Goal: Task Accomplishment & Management: Manage account settings

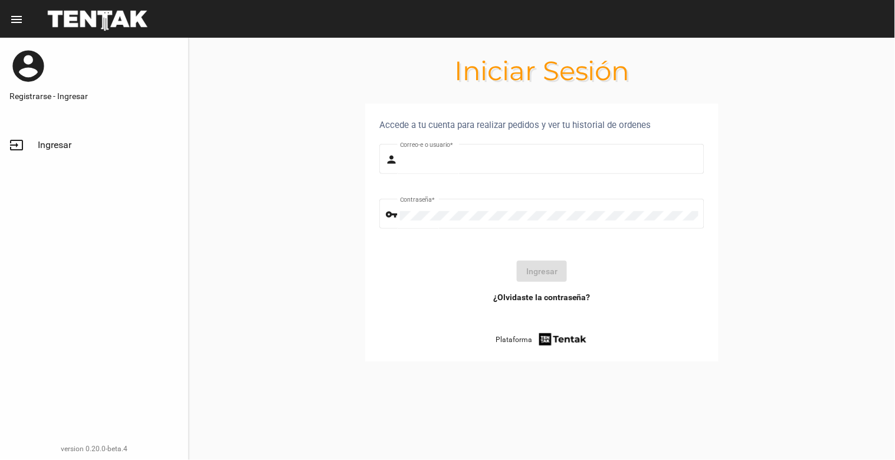
type input "[EMAIL_ADDRESS][DOMAIN_NAME]"
click at [551, 268] on button "Ingresar" at bounding box center [542, 271] width 50 height 21
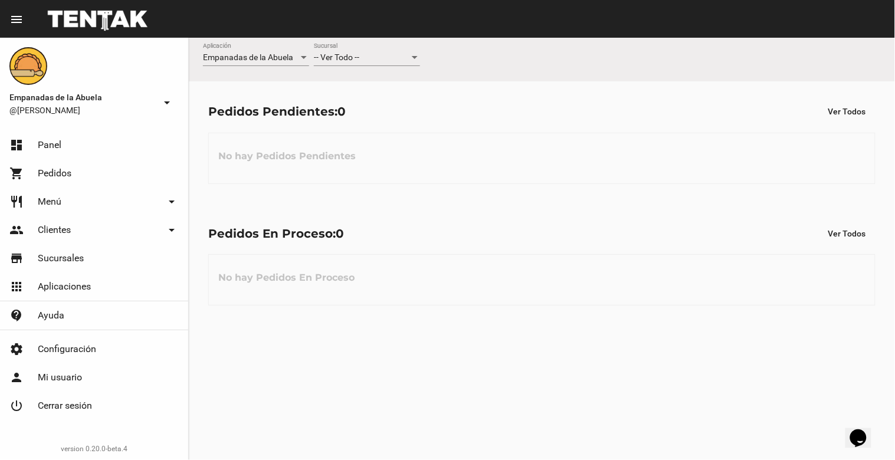
click at [414, 57] on div at bounding box center [415, 57] width 6 height 3
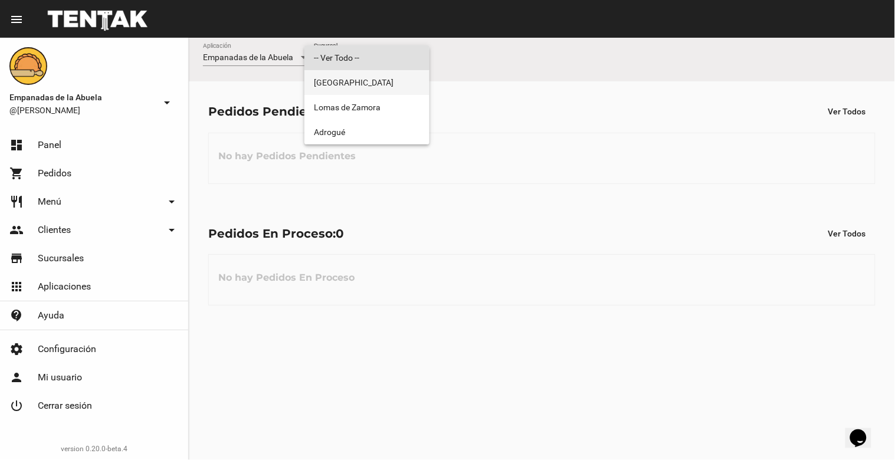
click at [398, 89] on span "[GEOGRAPHIC_DATA]" at bounding box center [367, 82] width 106 height 25
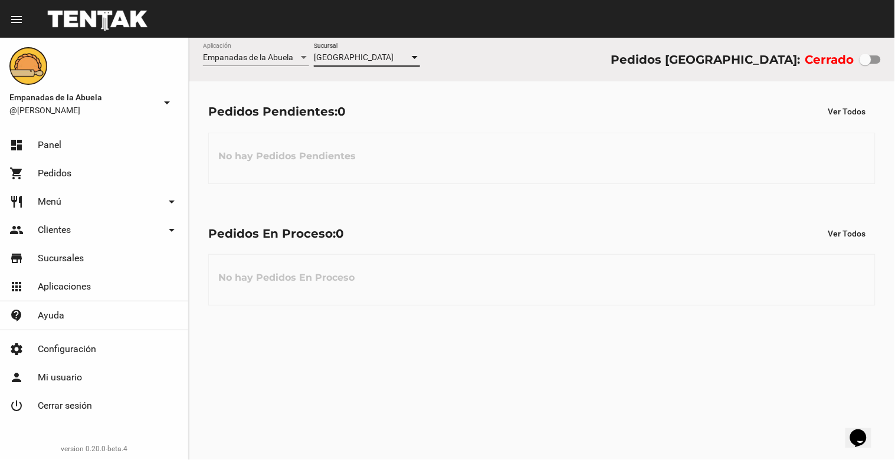
click at [417, 61] on div at bounding box center [414, 57] width 11 height 9
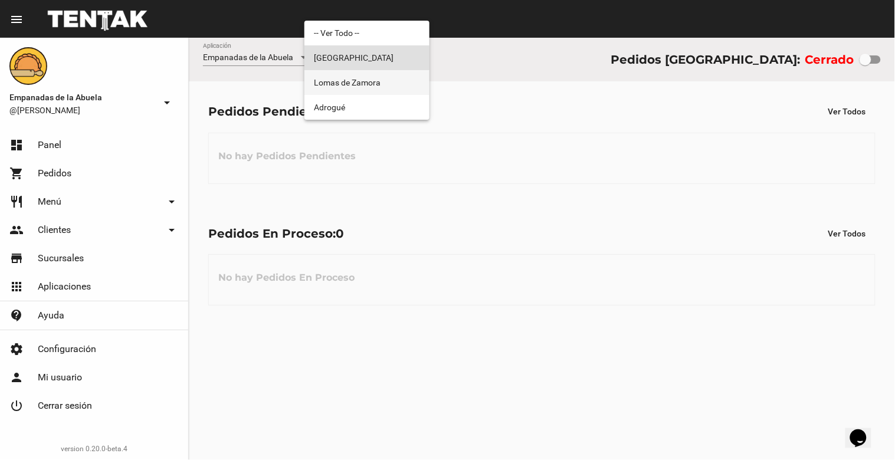
click at [405, 86] on span "Lomas de Zamora" at bounding box center [367, 82] width 106 height 25
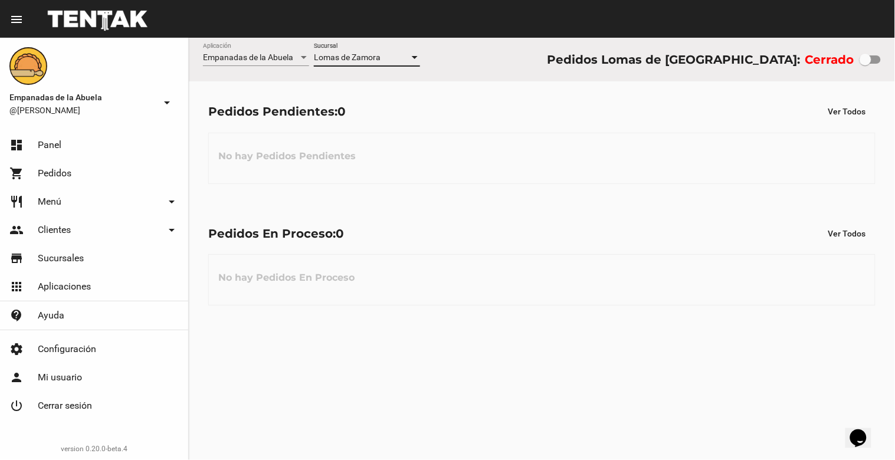
click at [863, 67] on div "Cerrado" at bounding box center [843, 59] width 76 height 19
click at [869, 60] on div at bounding box center [866, 60] width 12 height 12
click at [866, 64] on input "checkbox" at bounding box center [865, 64] width 1 height 1
checkbox input "true"
click at [420, 60] on div at bounding box center [414, 57] width 11 height 9
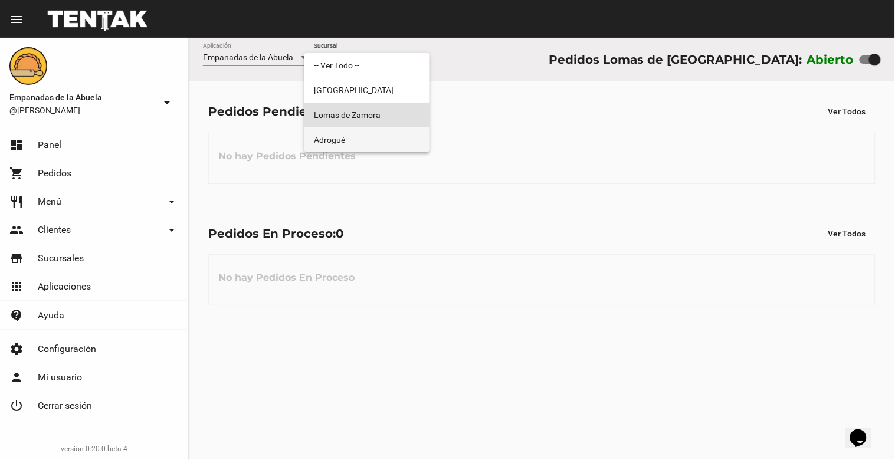
click at [387, 135] on span "Adrogué" at bounding box center [367, 139] width 106 height 25
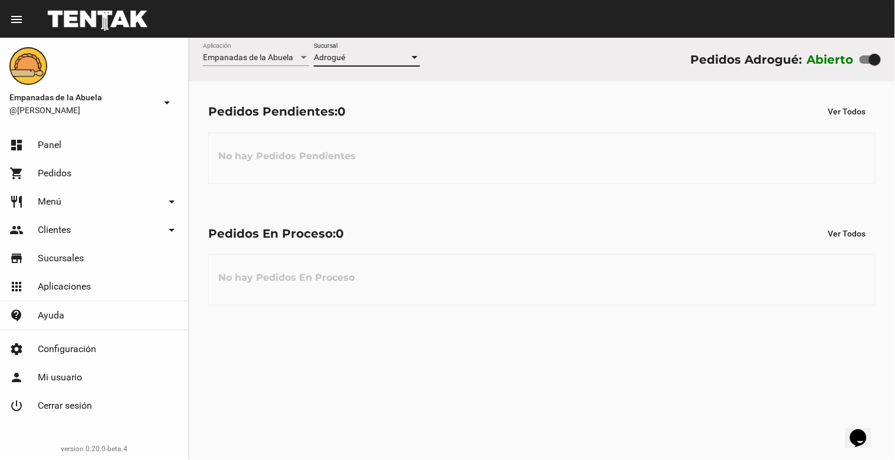
click at [417, 53] on div at bounding box center [414, 57] width 11 height 9
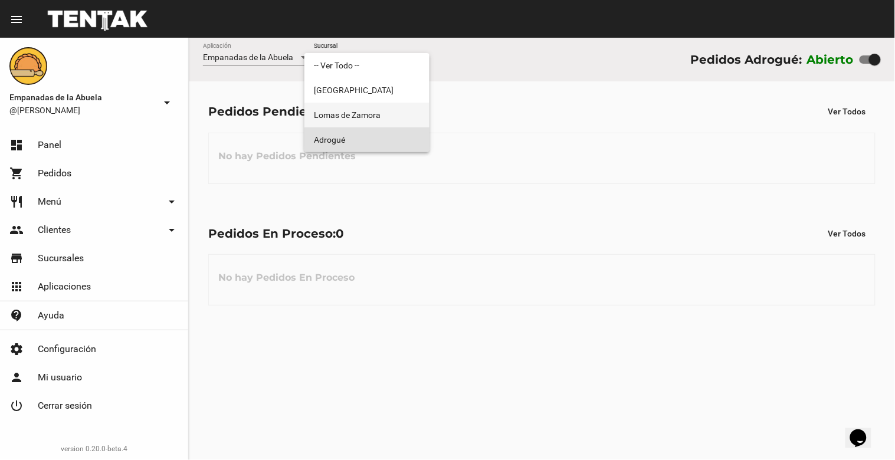
click at [392, 120] on span "Lomas de Zamora" at bounding box center [367, 115] width 106 height 25
